Goal: Transaction & Acquisition: Purchase product/service

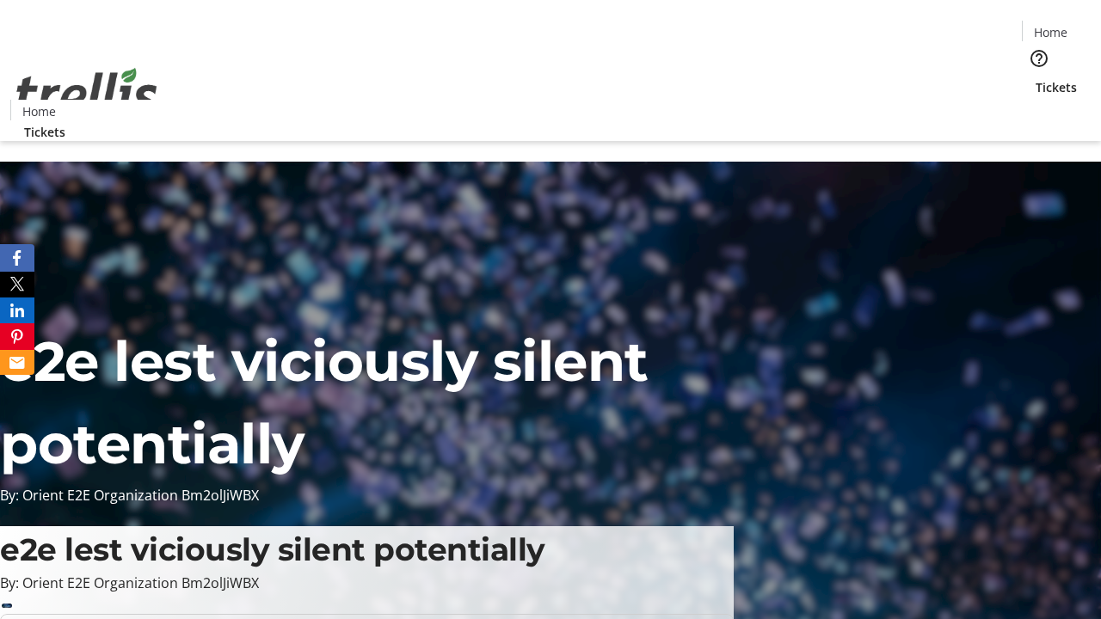
click at [1035, 78] on span "Tickets" at bounding box center [1055, 87] width 41 height 18
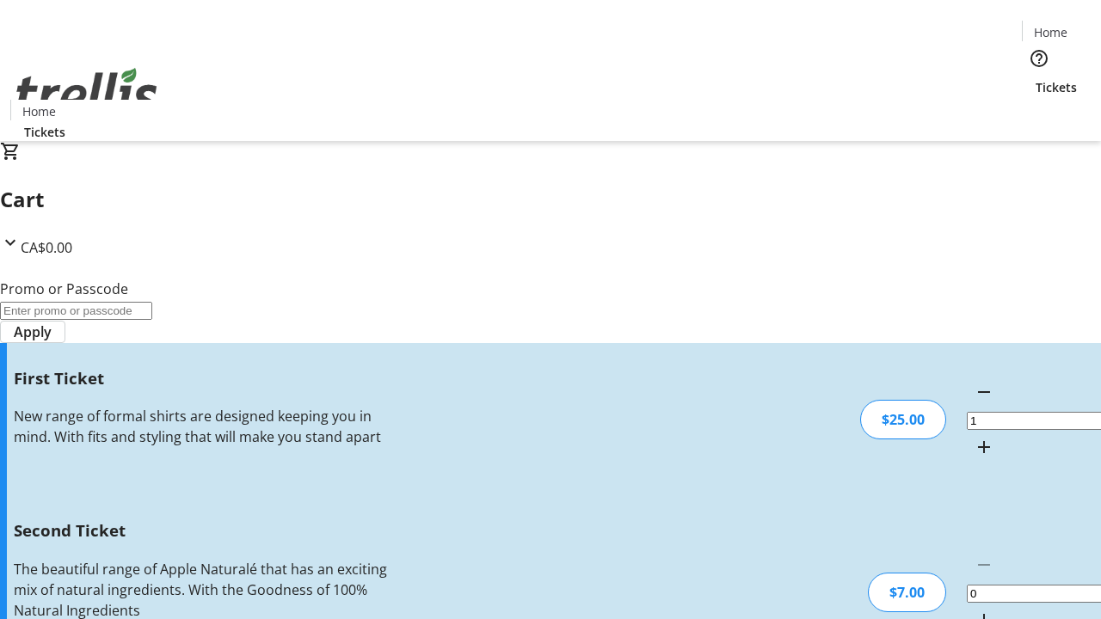
click at [973, 610] on mat-icon "Increment by one" at bounding box center [983, 620] width 21 height 21
type input "2"
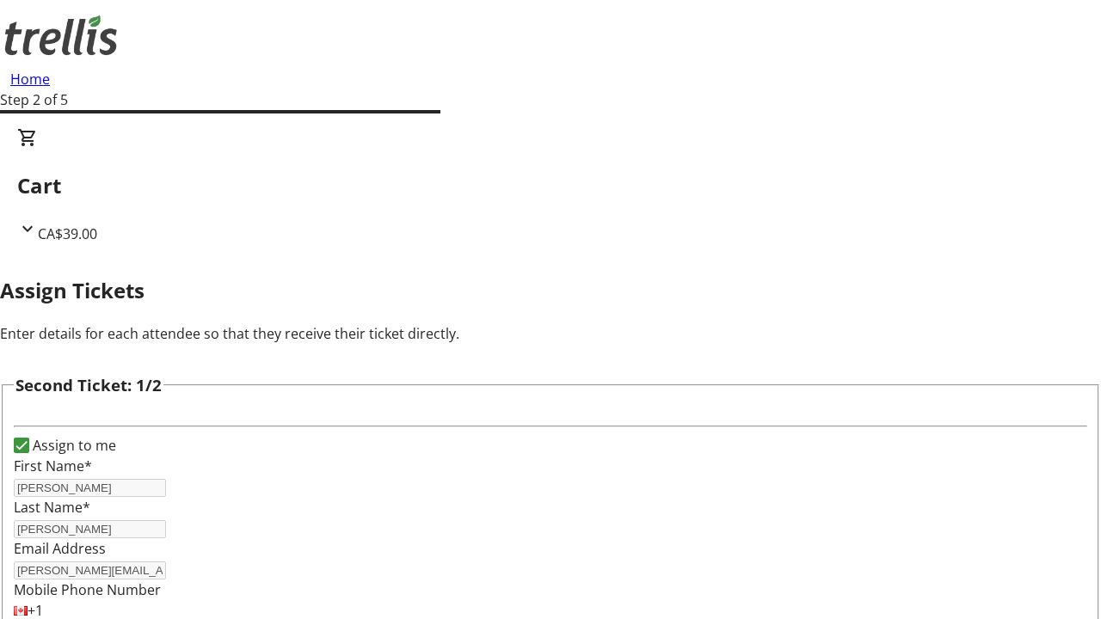
type input "[PERSON_NAME]"
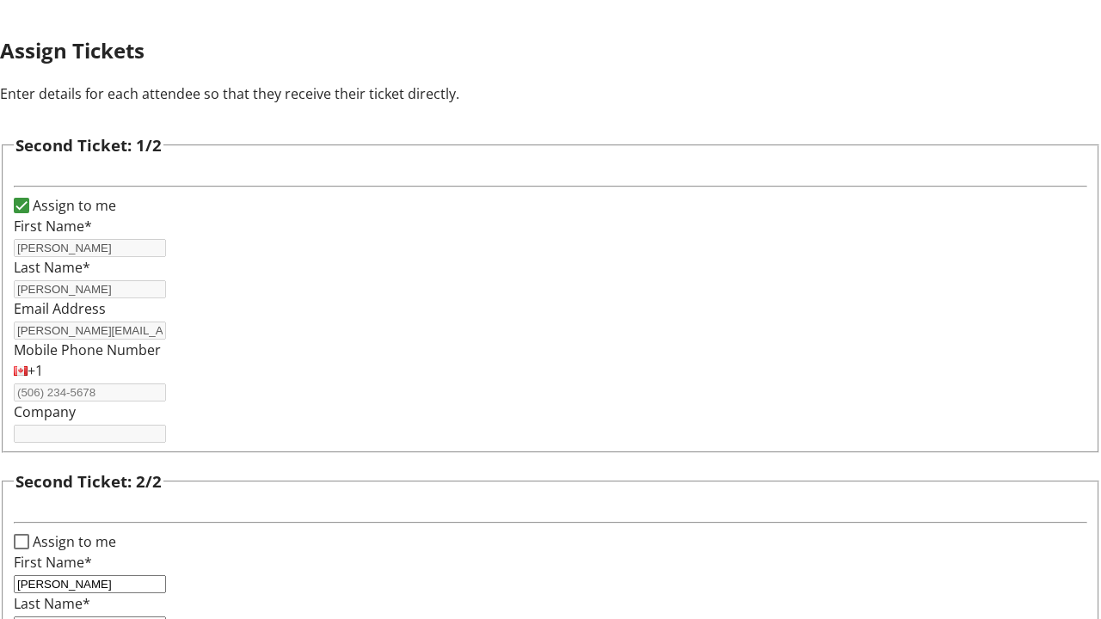
type input "[PERSON_NAME]"
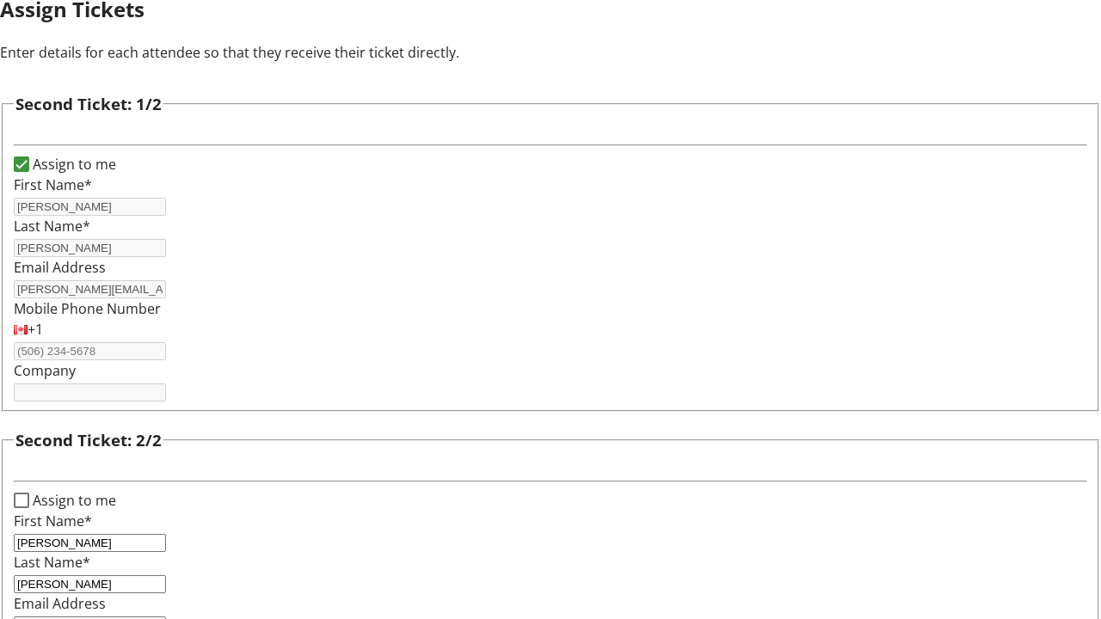
type input "[EMAIL_ADDRESS][DOMAIN_NAME]"
